Goal: Task Accomplishment & Management: Manage account settings

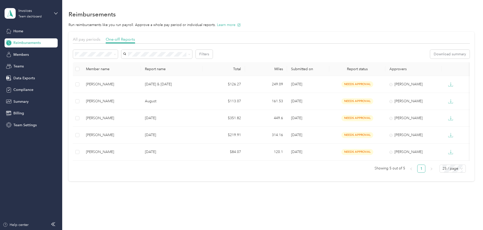
click at [124, 80] on span "Needs payment" at bounding box center [123, 79] width 26 height 4
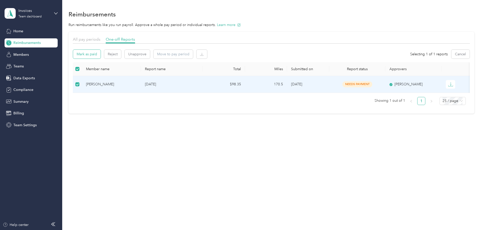
click at [101, 53] on button "Mark as paid" at bounding box center [87, 54] width 28 height 9
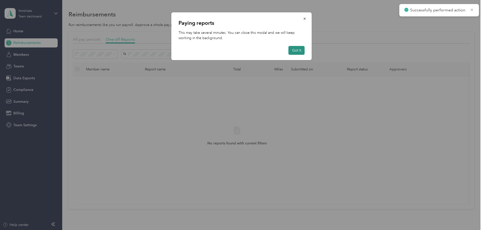
click at [297, 51] on button "Got it" at bounding box center [296, 50] width 16 height 9
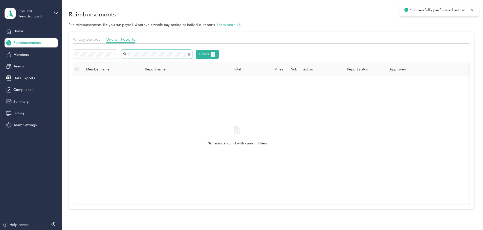
click at [130, 61] on div "Filters 1" at bounding box center [271, 56] width 397 height 13
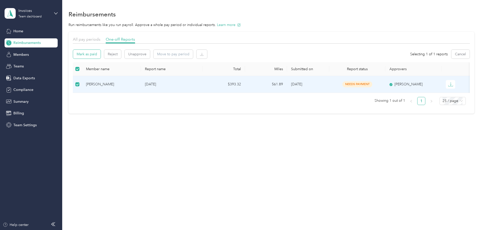
click at [101, 51] on button "Mark as paid" at bounding box center [87, 54] width 28 height 9
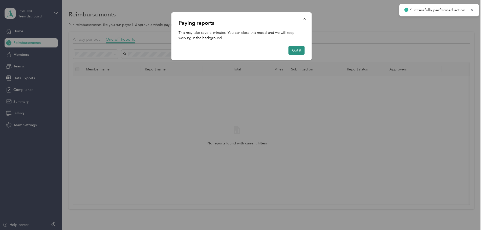
click at [297, 49] on button "Got it" at bounding box center [296, 50] width 16 height 9
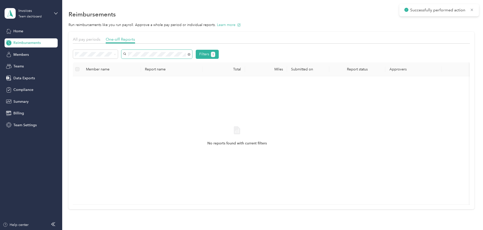
click at [133, 63] on div "Filters 1 Member name Report name Total Miles Submitted on Report status Approv…" at bounding box center [271, 127] width 397 height 155
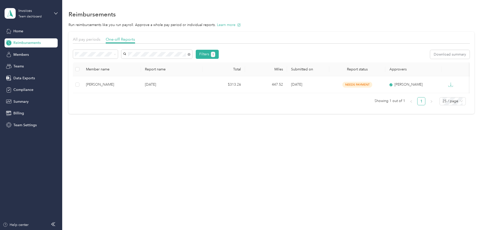
click at [170, 64] on div "[PERSON_NAME]" at bounding box center [191, 63] width 64 height 5
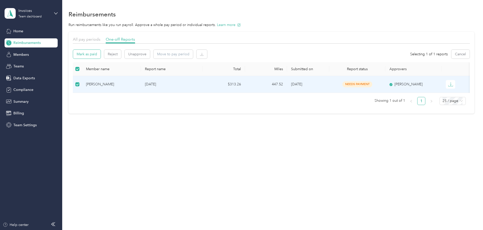
click at [101, 52] on button "Mark as paid" at bounding box center [87, 54] width 28 height 9
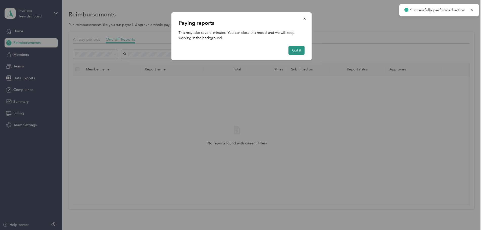
click at [299, 50] on button "Got it" at bounding box center [296, 50] width 16 height 9
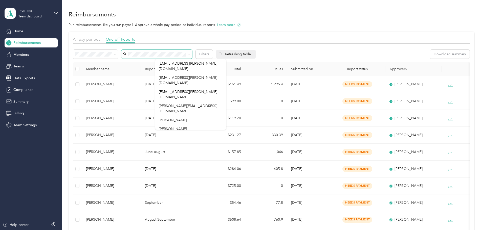
click at [190, 53] on icon at bounding box center [189, 54] width 2 height 2
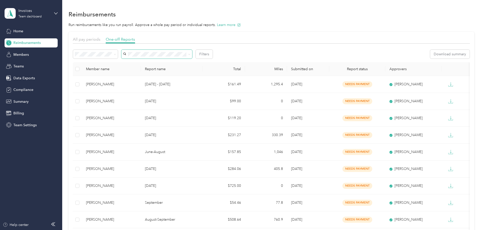
click at [120, 72] on span "Needs approval" at bounding box center [123, 70] width 26 height 4
